Goal: Task Accomplishment & Management: Manage account settings

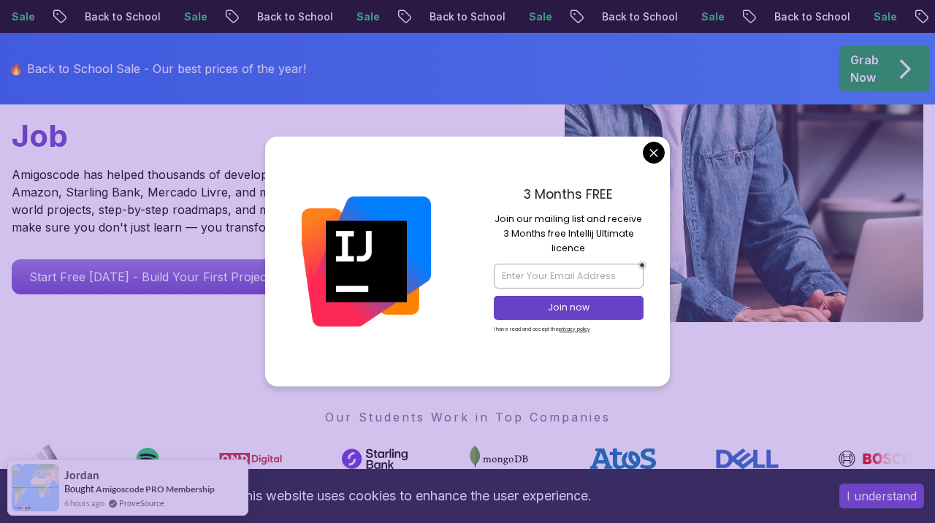
scroll to position [315, 0]
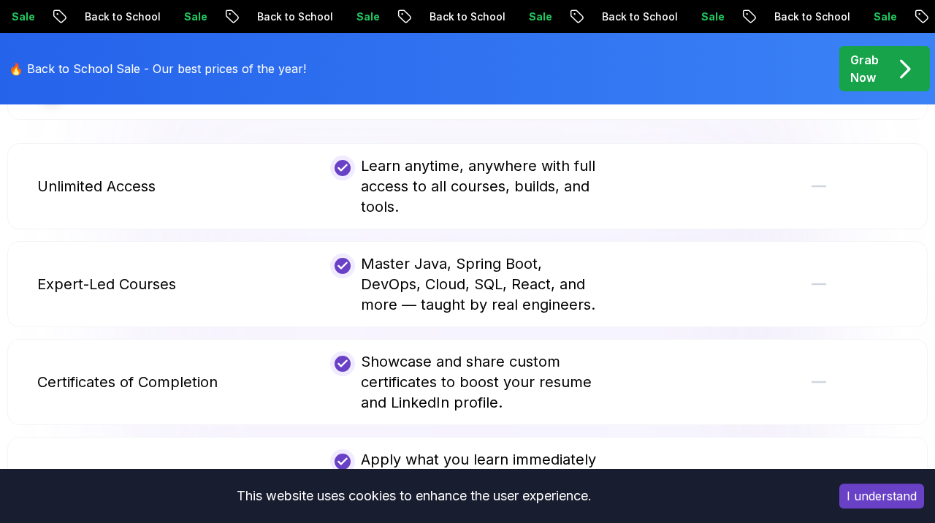
scroll to position [2918, 0]
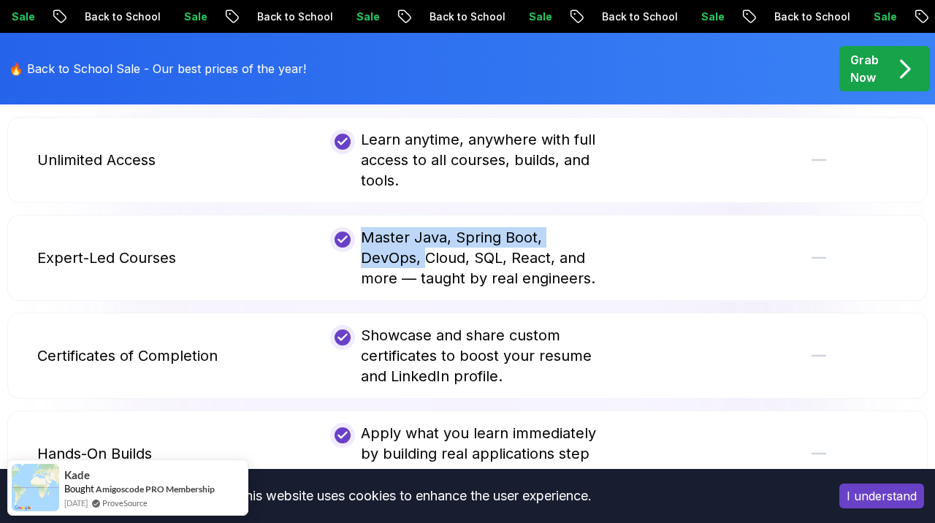
drag, startPoint x: 362, startPoint y: 212, endPoint x: 610, endPoint y: 218, distance: 248.3
click at [610, 218] on div "Expert-Led Courses Master Java, Spring Boot, DevOps, Cloud, SQL, React, and mor…" at bounding box center [467, 258] width 920 height 86
click at [356, 227] on div "Master Java, Spring Boot, DevOps, Cloud, SQL, React, and more — taught by real …" at bounding box center [467, 257] width 275 height 61
click at [136, 227] on div "Expert-Led Courses" at bounding box center [174, 257] width 275 height 61
click at [133, 248] on p "Expert-Led Courses" at bounding box center [106, 258] width 139 height 20
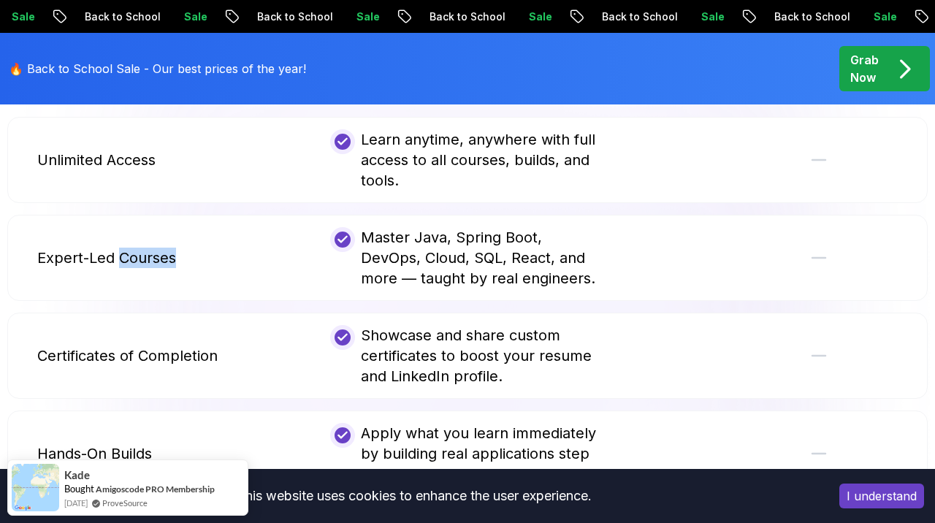
click at [133, 248] on p "Expert-Led Courses" at bounding box center [106, 258] width 139 height 20
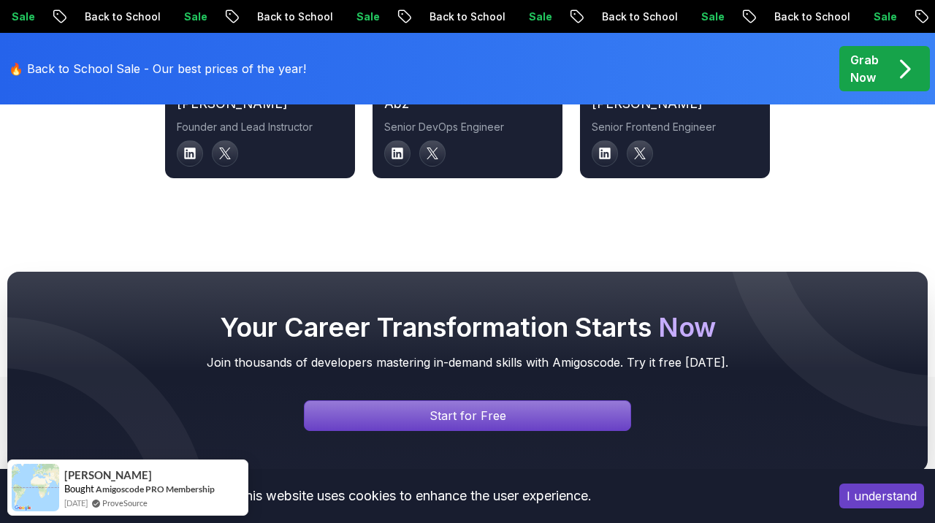
scroll to position [5363, 0]
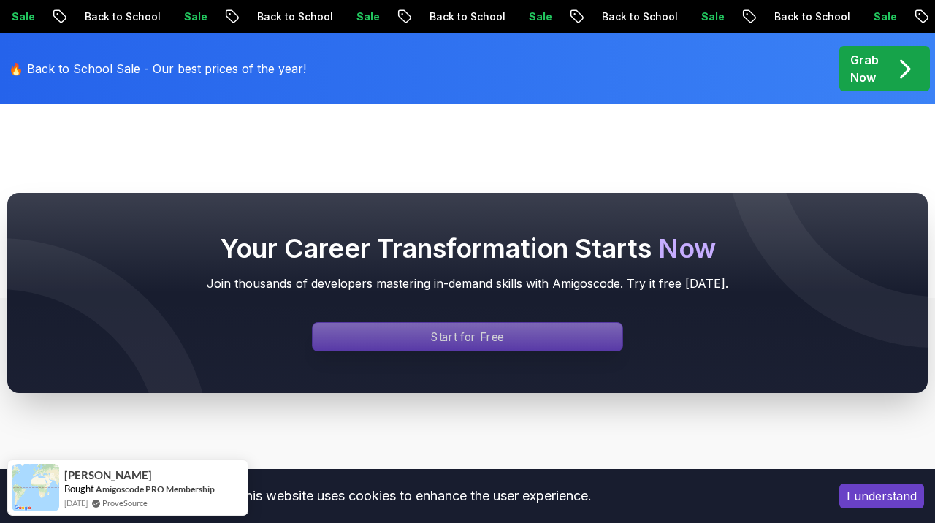
click at [561, 323] on div "Signin page" at bounding box center [468, 337] width 310 height 28
